Goal: Transaction & Acquisition: Book appointment/travel/reservation

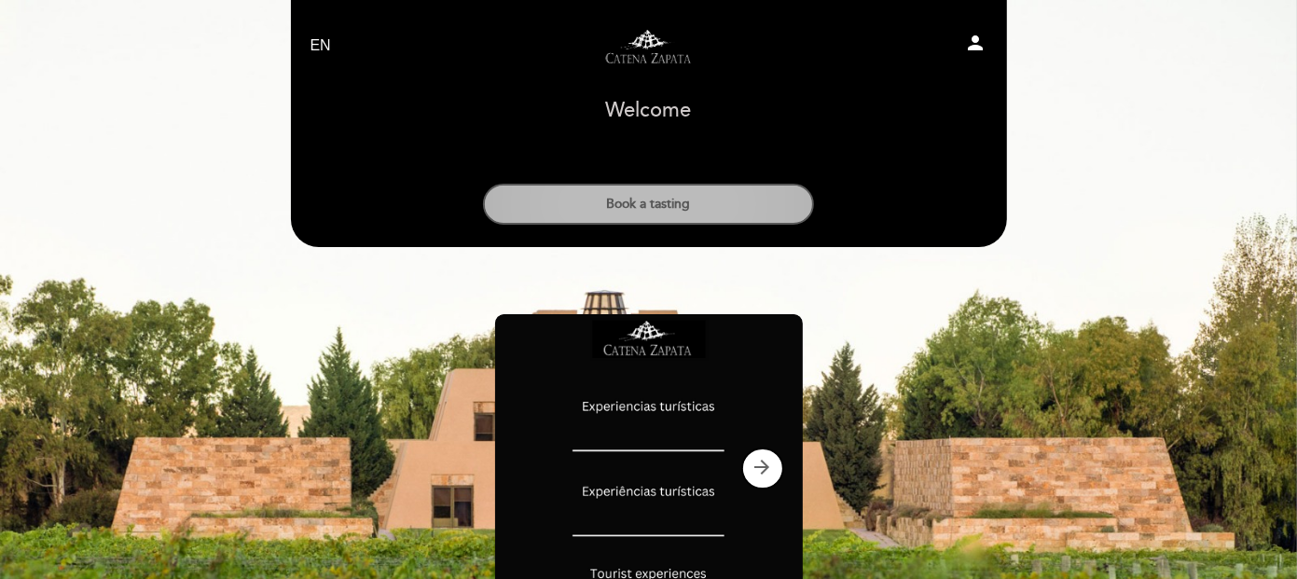
click at [680, 201] on button "Book a tasting" at bounding box center [648, 204] width 331 height 41
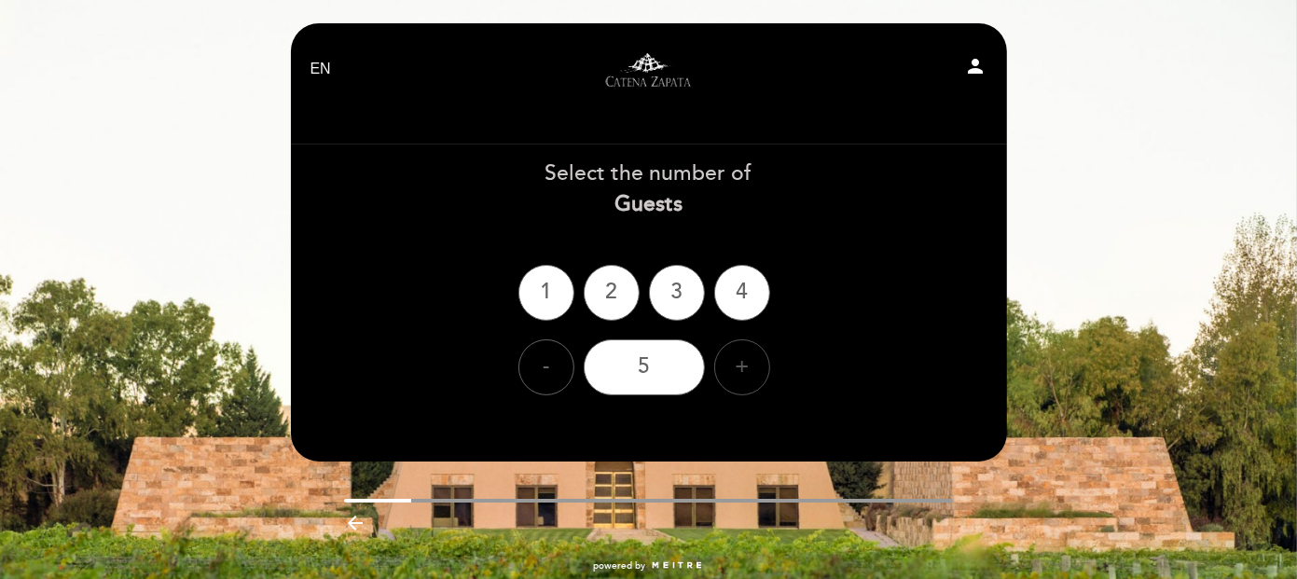
click at [751, 366] on div "+" at bounding box center [742, 367] width 56 height 56
click at [677, 372] on div "6" at bounding box center [644, 367] width 121 height 56
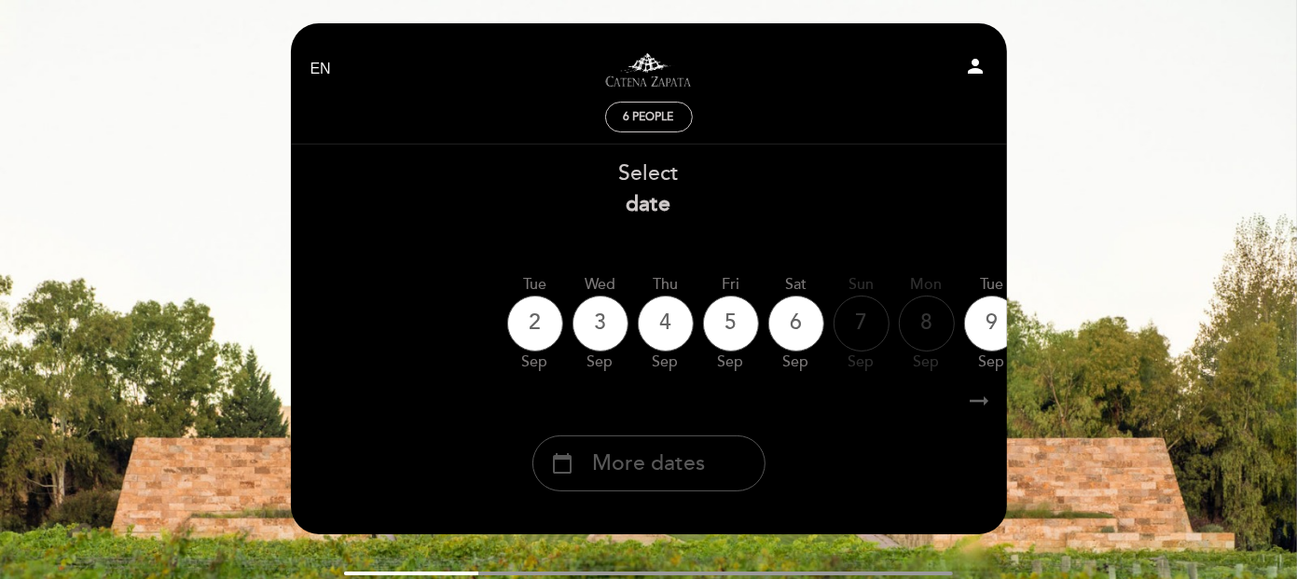
click at [629, 456] on span "More dates" at bounding box center [648, 464] width 113 height 31
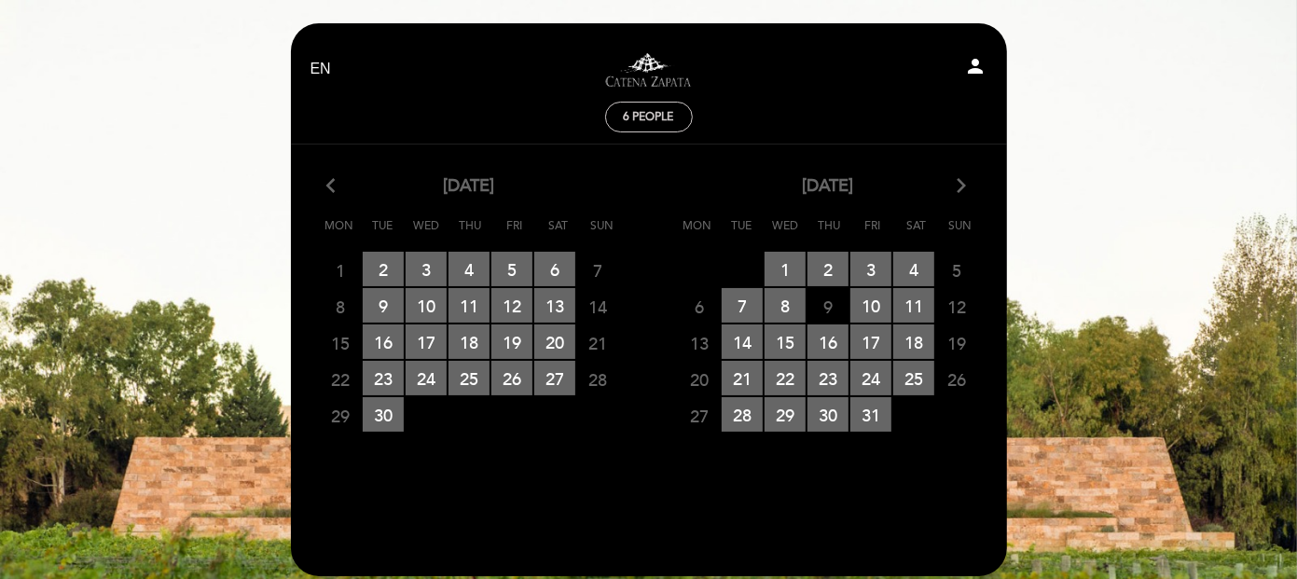
click at [955, 186] on icon "arrow_forward_ios" at bounding box center [962, 186] width 17 height 24
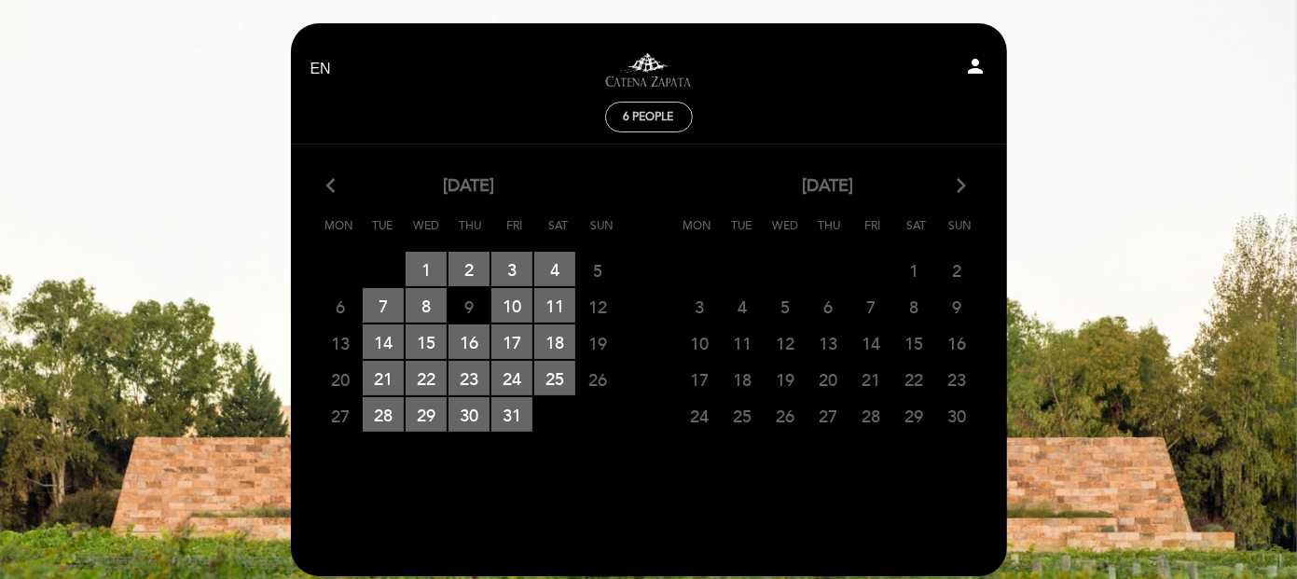
click at [955, 186] on icon "arrow_forward_ios" at bounding box center [962, 186] width 17 height 24
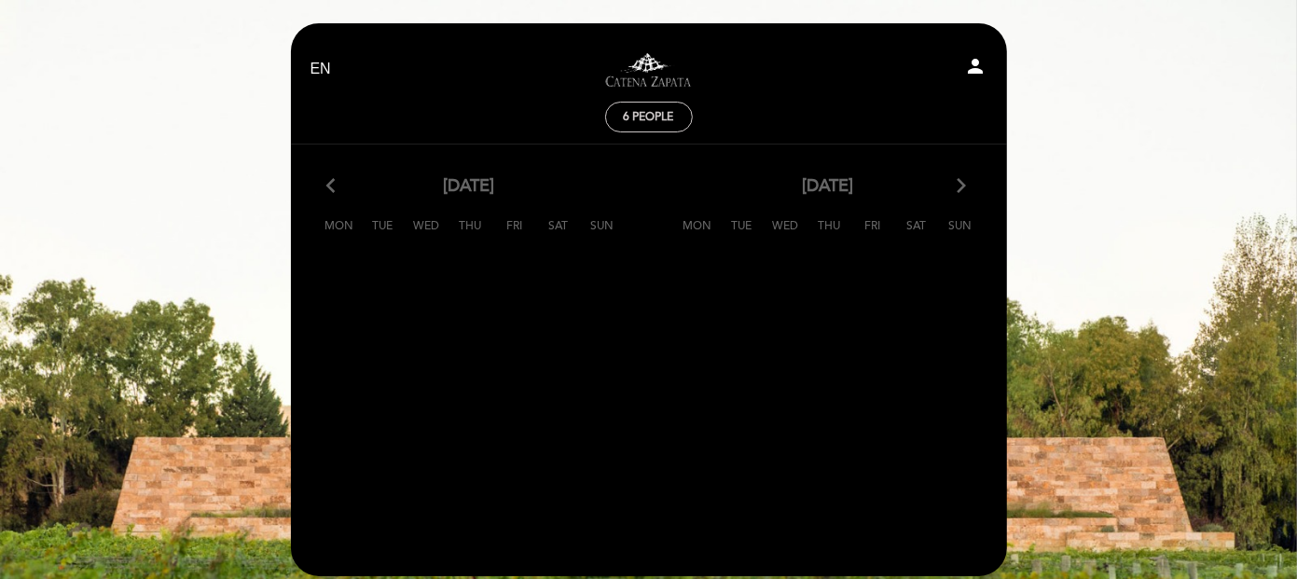
click at [320, 183] on div "arrow_back_ios November, 2025 arrow_forward_ios" at bounding box center [469, 186] width 359 height 24
click at [324, 183] on div "arrow_back_ios November, 2025 arrow_forward_ios" at bounding box center [469, 186] width 359 height 24
click at [327, 183] on icon "arrow_back_ios" at bounding box center [335, 186] width 17 height 24
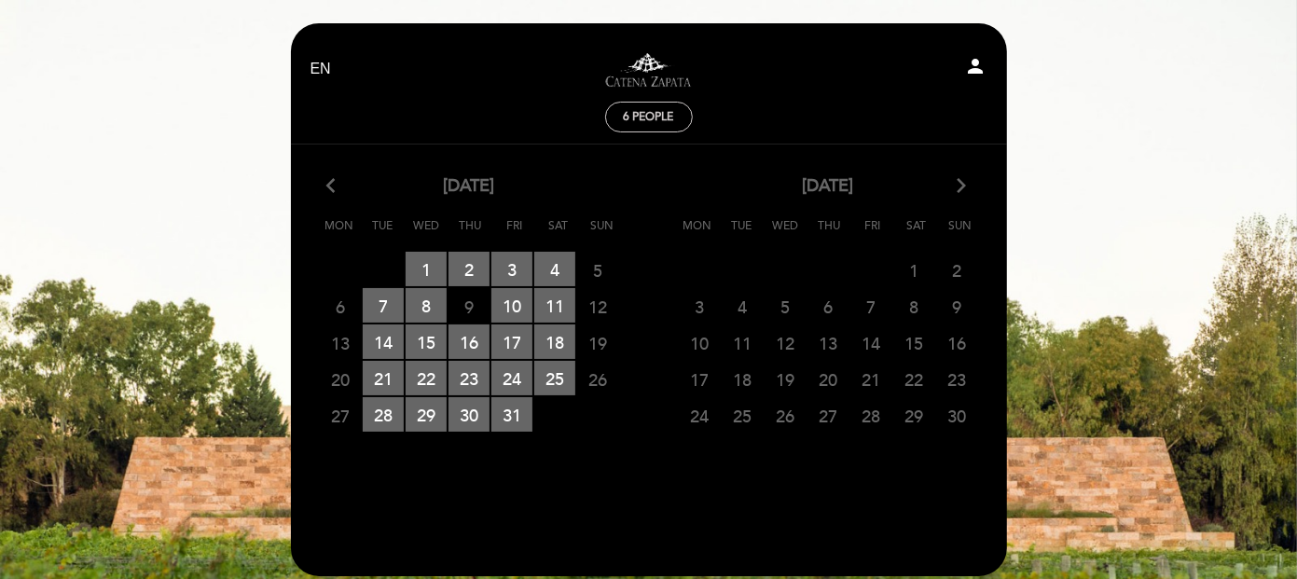
click at [336, 180] on icon "arrow_back_ios" at bounding box center [335, 186] width 17 height 24
